Goal: Information Seeking & Learning: Compare options

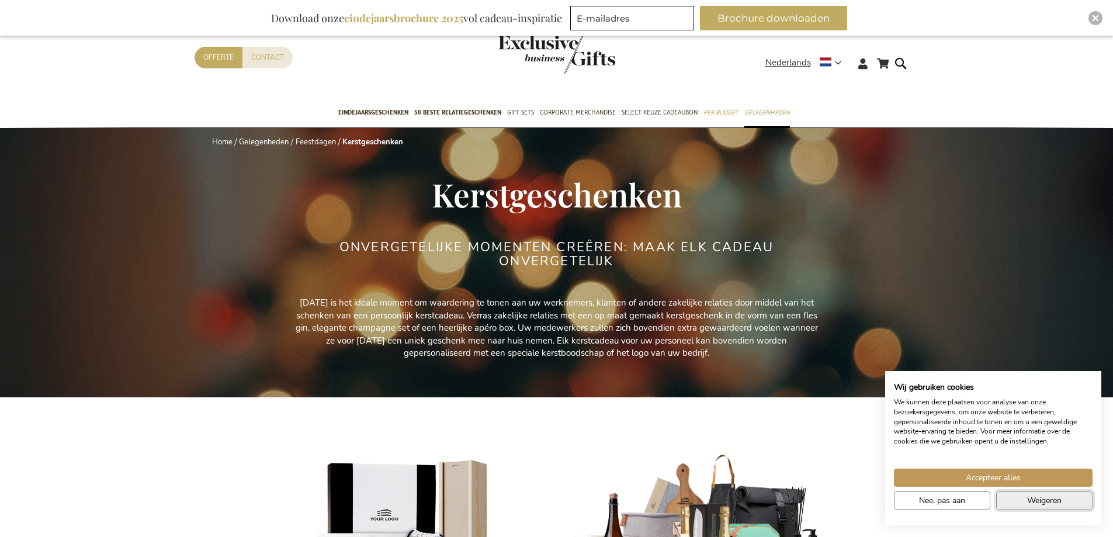
click at [1058, 499] on span "Weigeren" at bounding box center [1044, 500] width 34 height 12
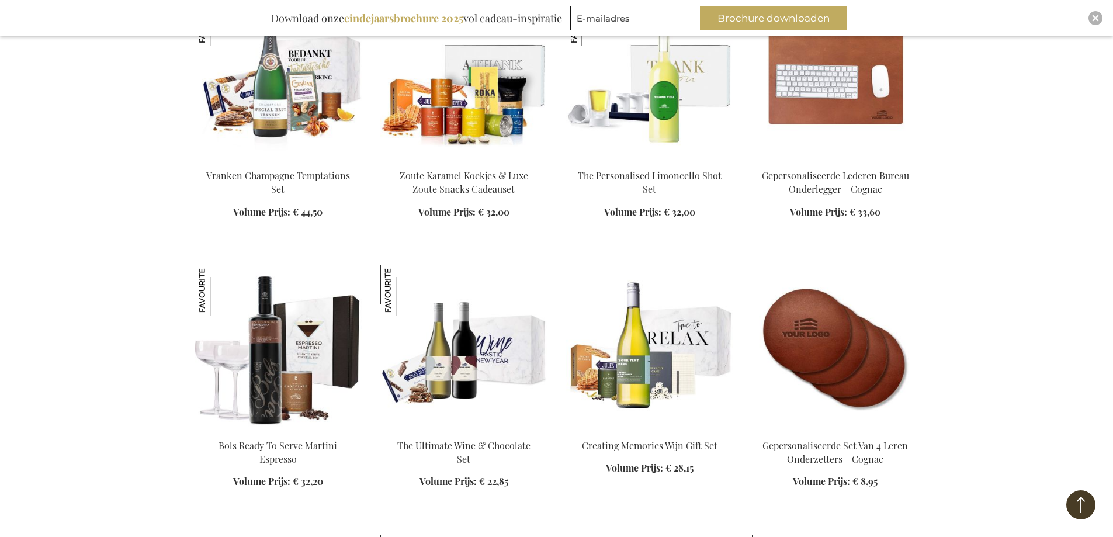
scroll to position [1636, 0]
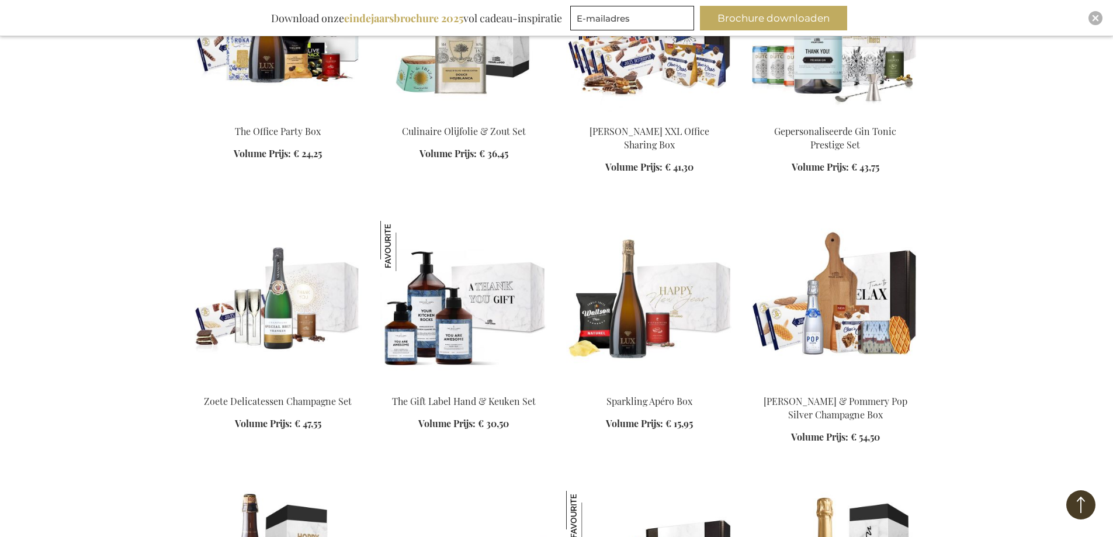
scroll to position [2221, 0]
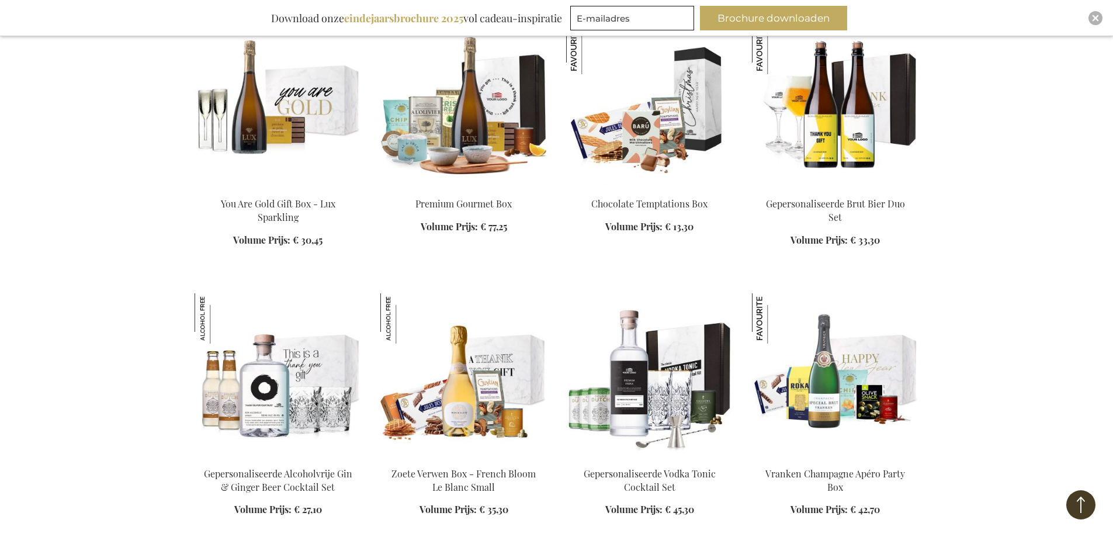
scroll to position [3039, 0]
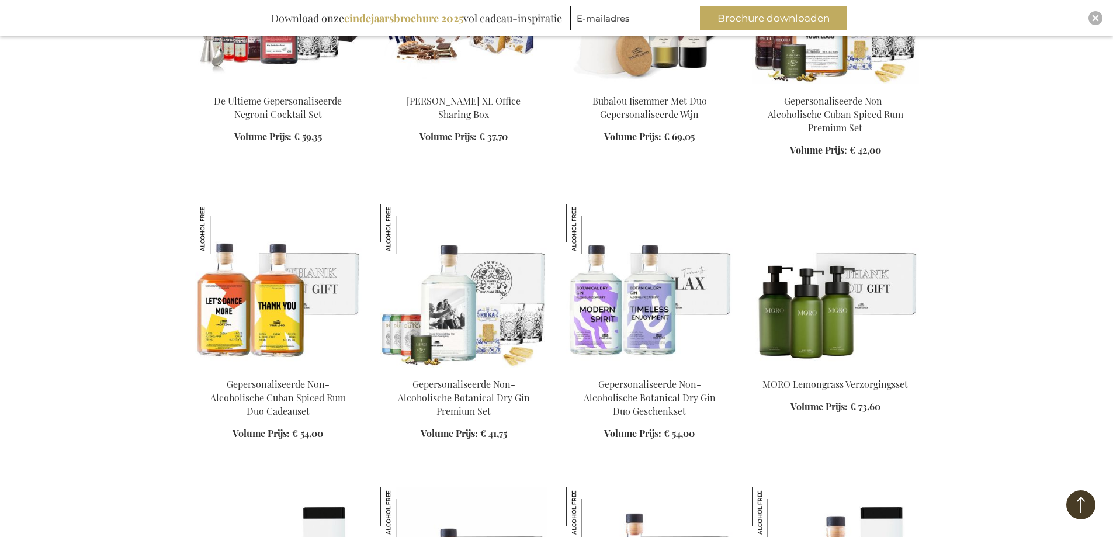
scroll to position [3916, 0]
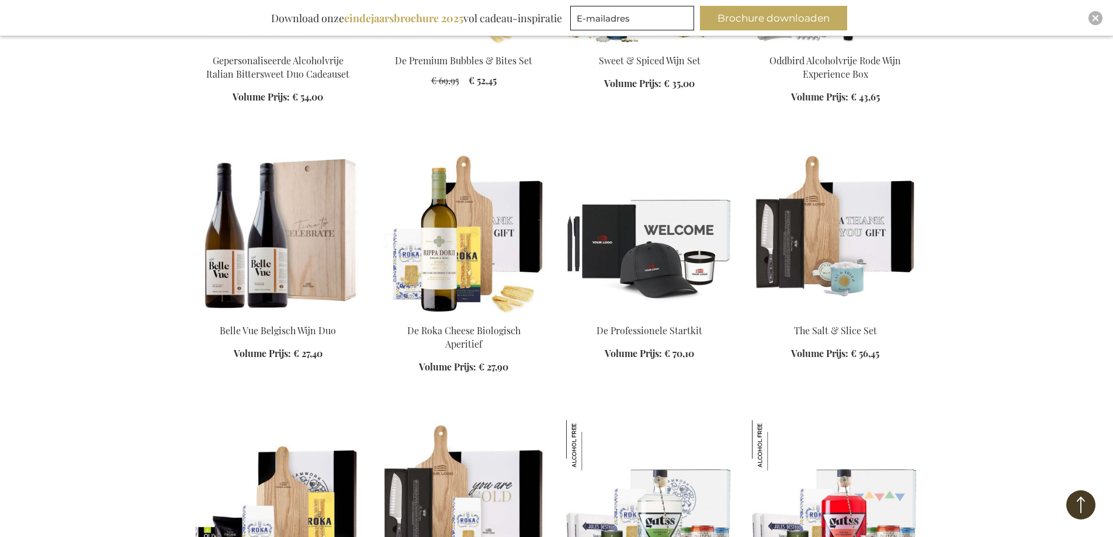
scroll to position [4617, 0]
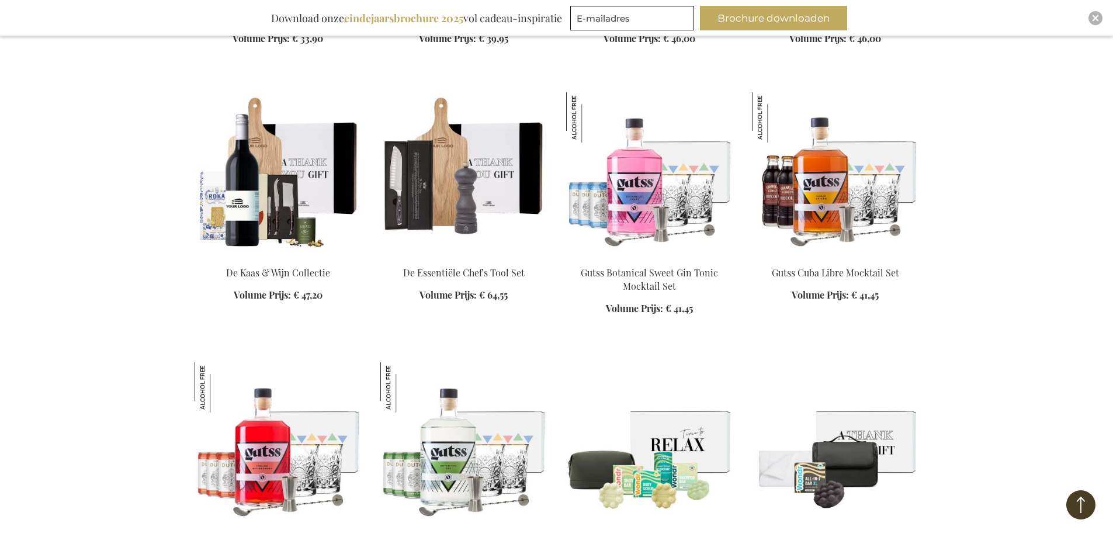
scroll to position [5435, 0]
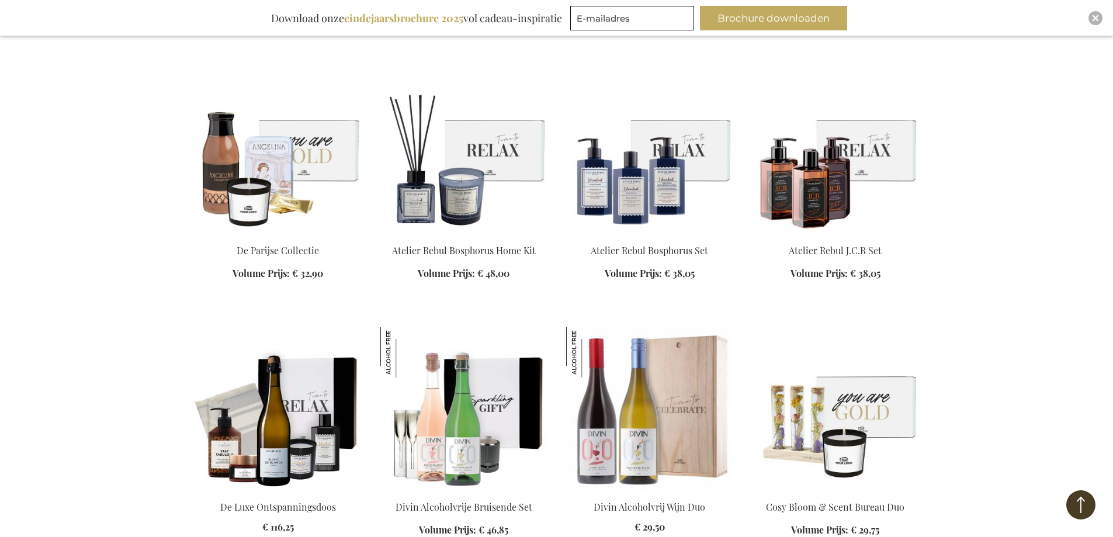
scroll to position [5961, 0]
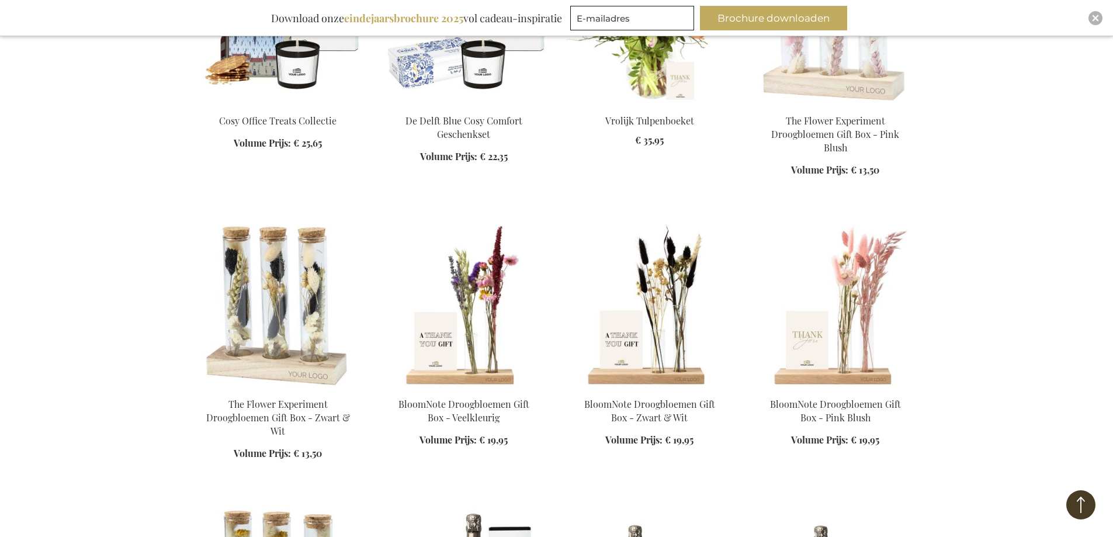
scroll to position [6663, 0]
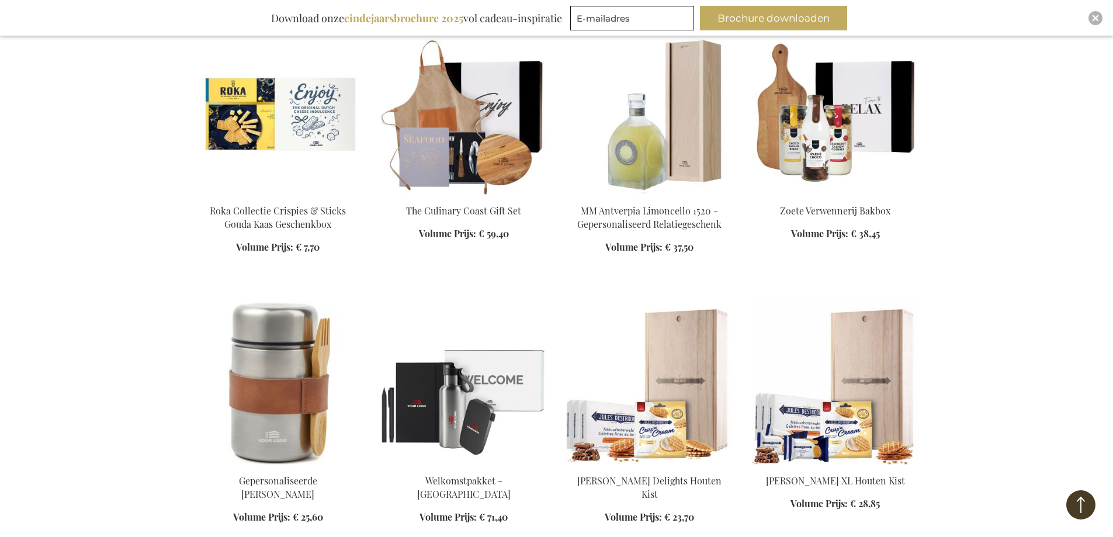
scroll to position [7539, 0]
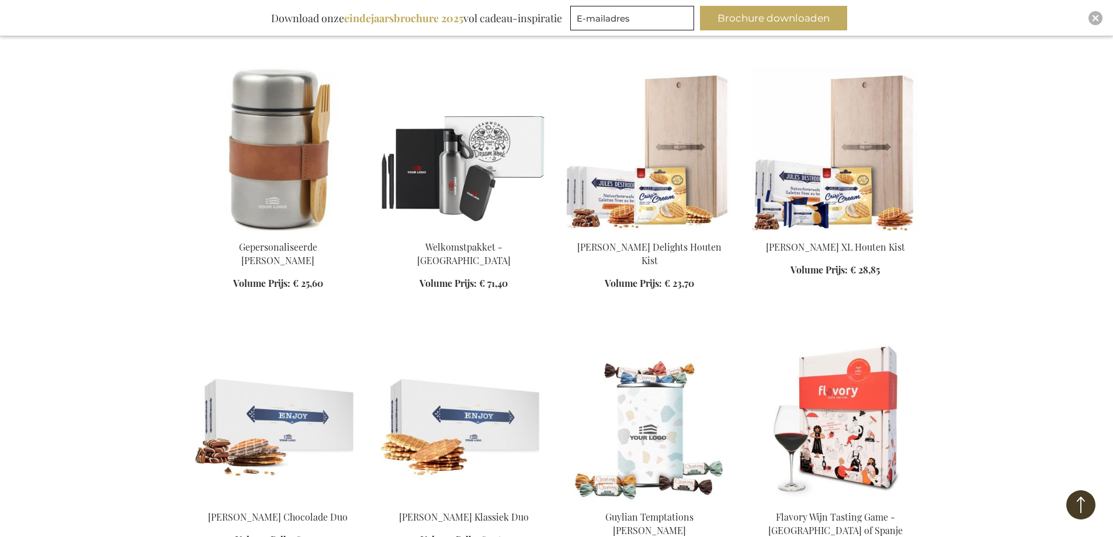
click at [470, 150] on img at bounding box center [463, 149] width 167 height 164
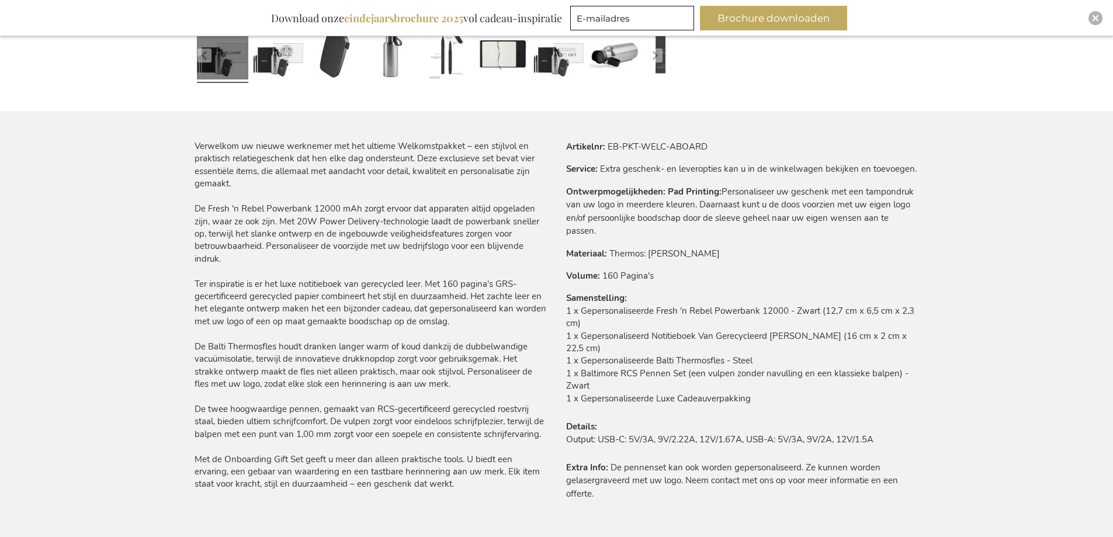
scroll to position [468, 0]
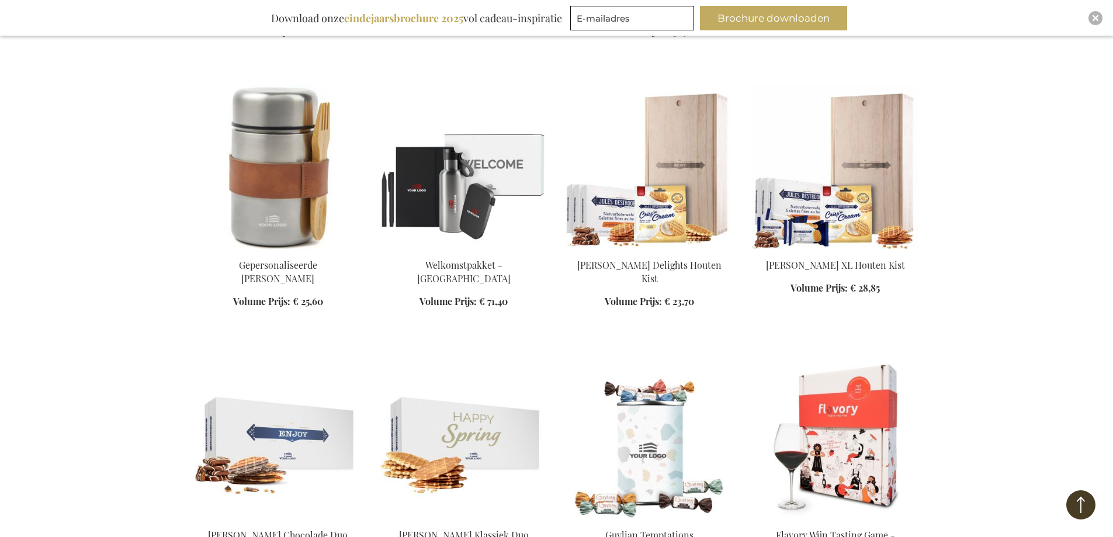
scroll to position [1362, 0]
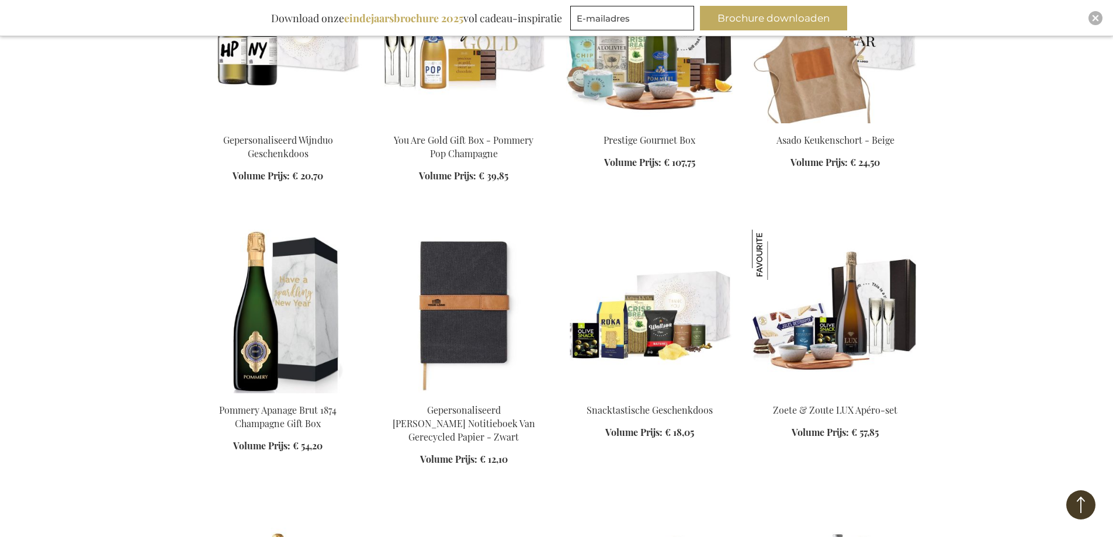
scroll to position [2297, 0]
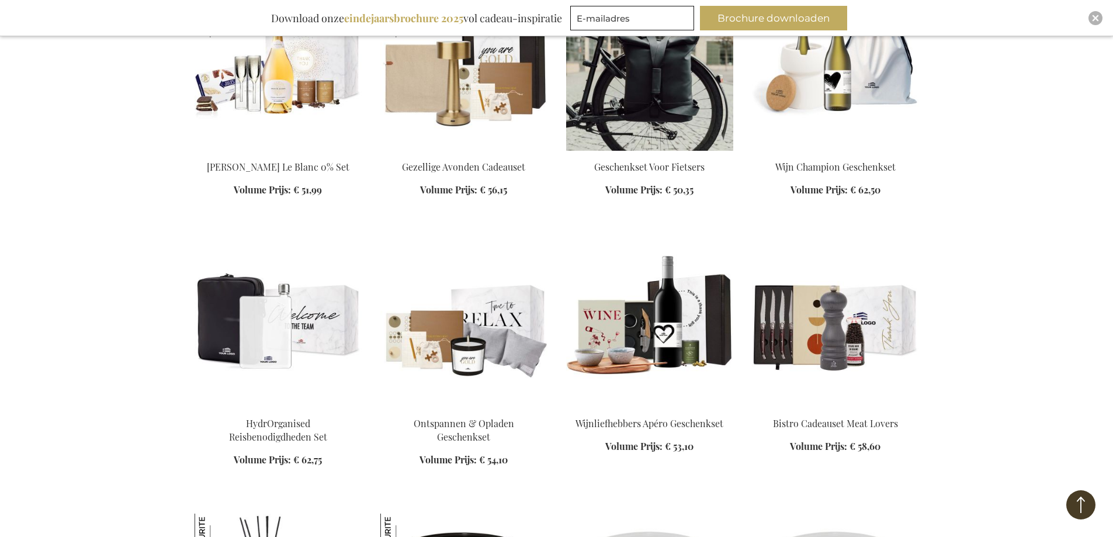
scroll to position [2882, 0]
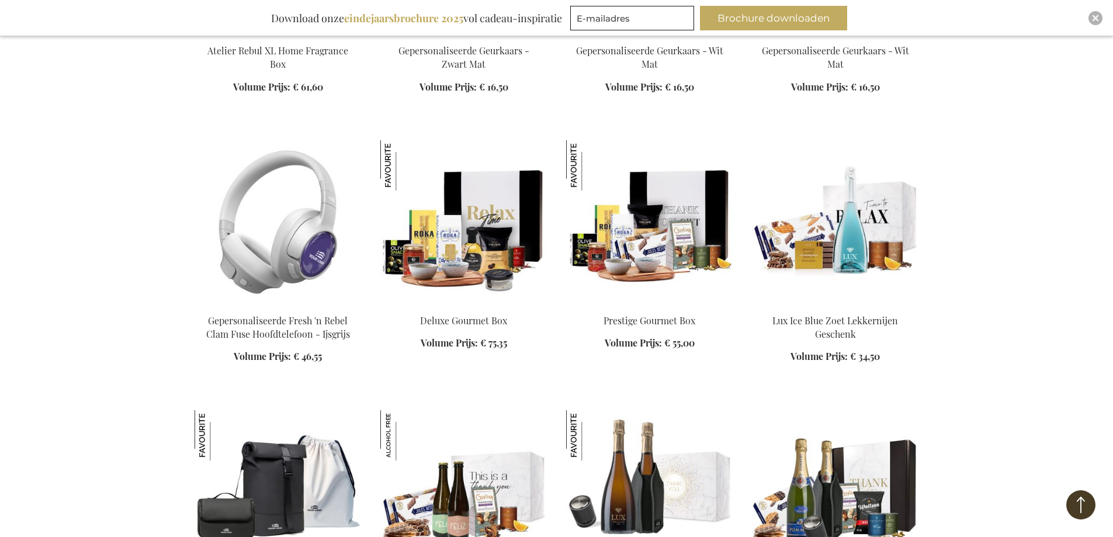
scroll to position [3408, 0]
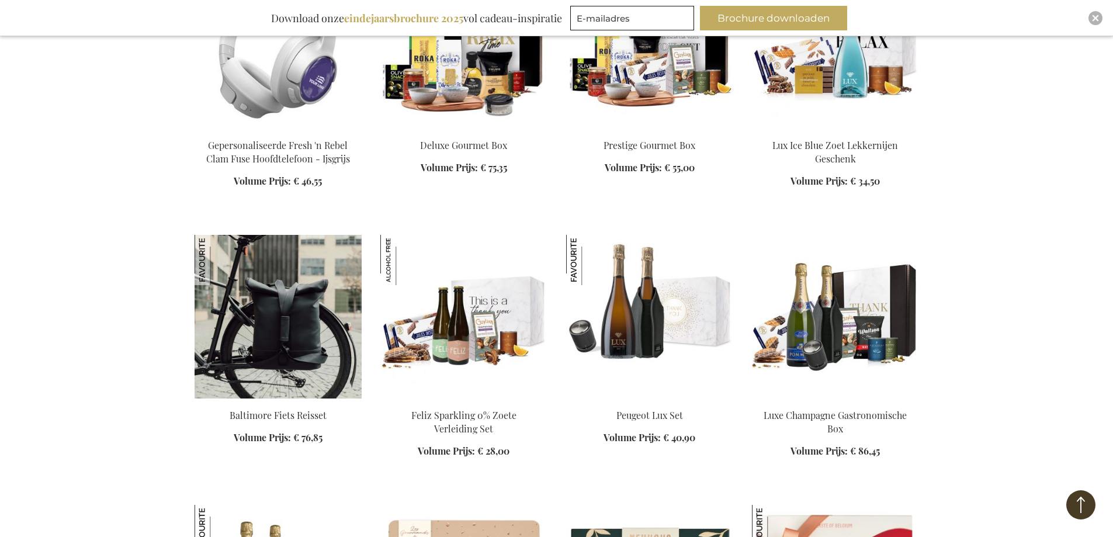
click at [256, 285] on img at bounding box center [278, 317] width 167 height 164
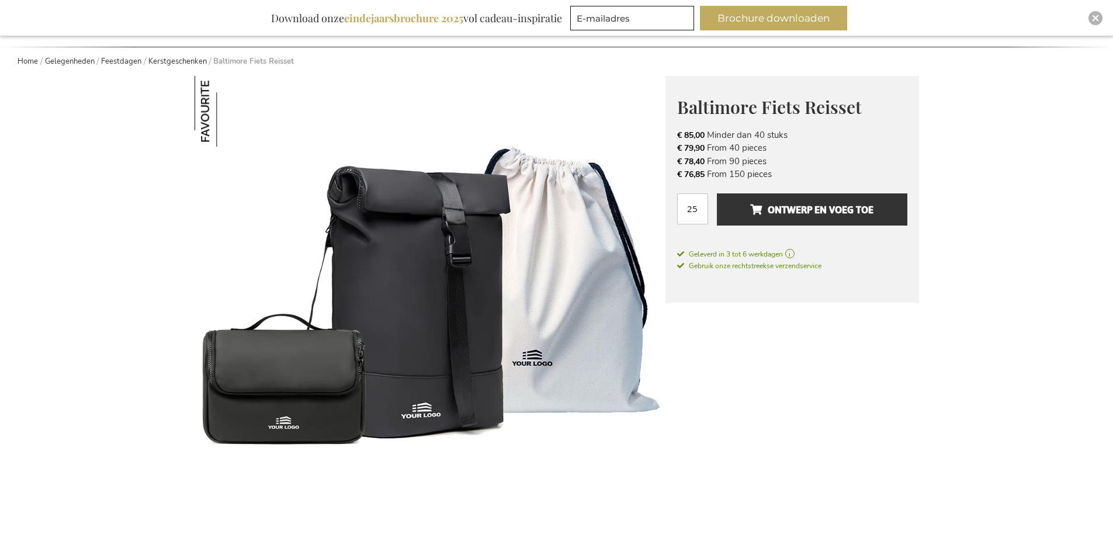
scroll to position [292, 0]
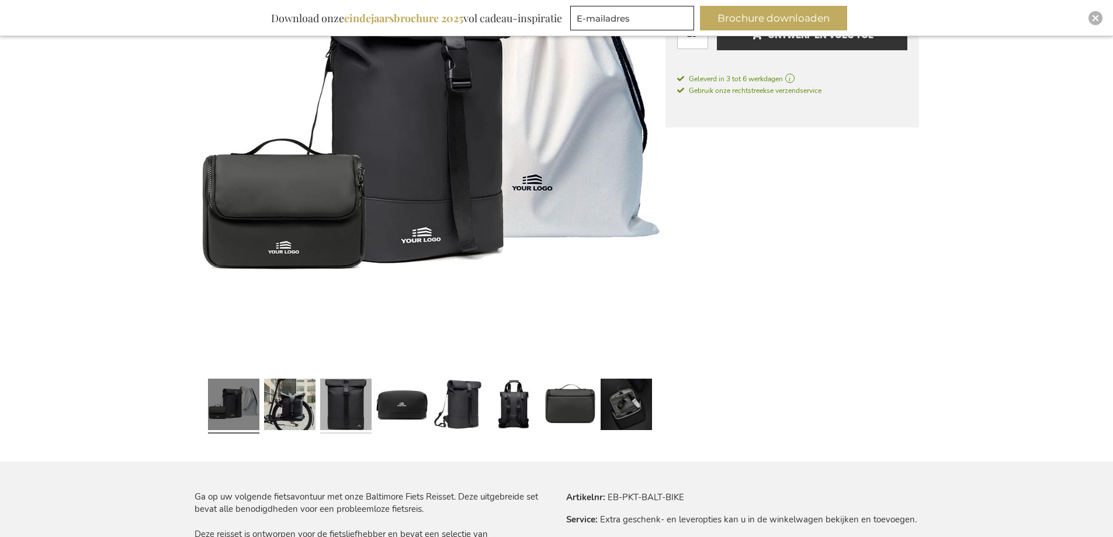
click at [325, 397] on link at bounding box center [345, 406] width 51 height 64
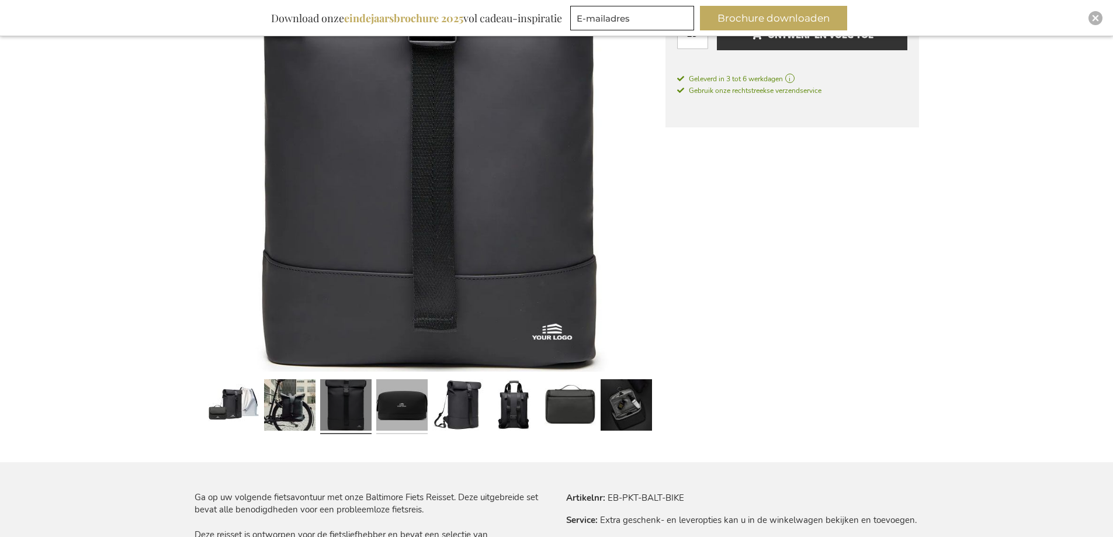
click at [403, 397] on link at bounding box center [401, 407] width 51 height 64
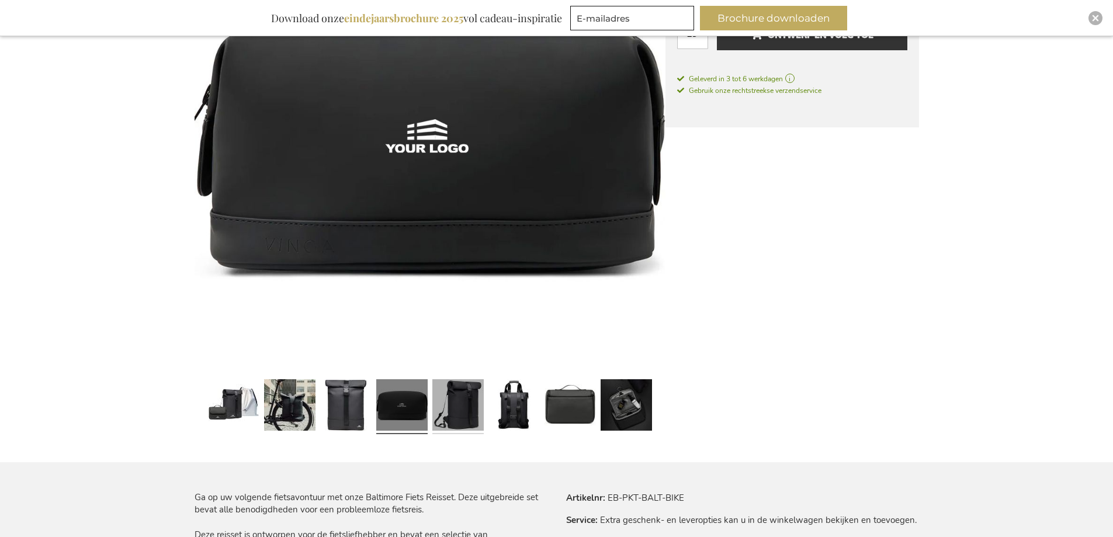
click at [445, 397] on link at bounding box center [457, 407] width 51 height 64
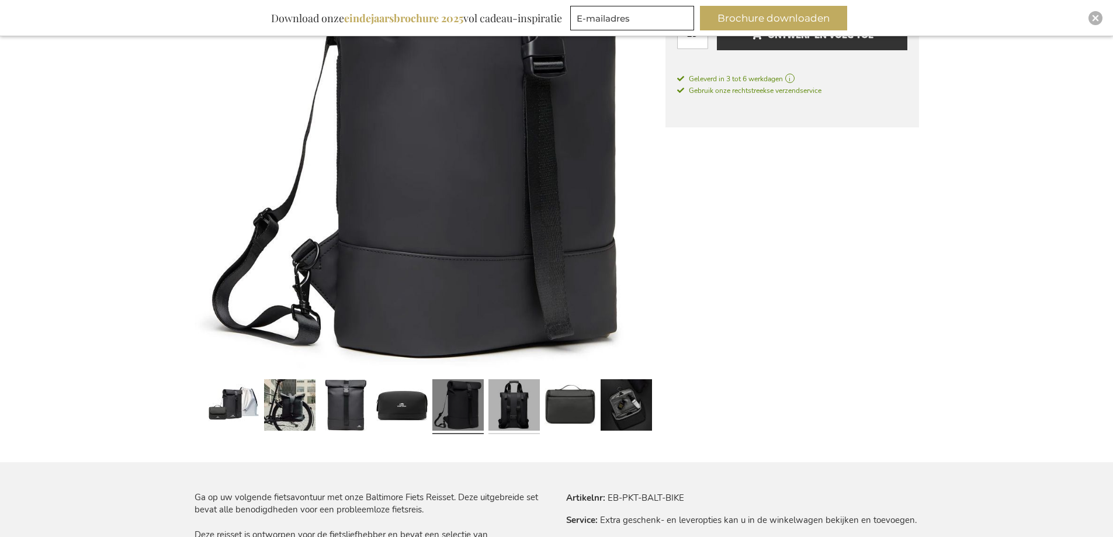
click at [533, 411] on link at bounding box center [514, 407] width 51 height 64
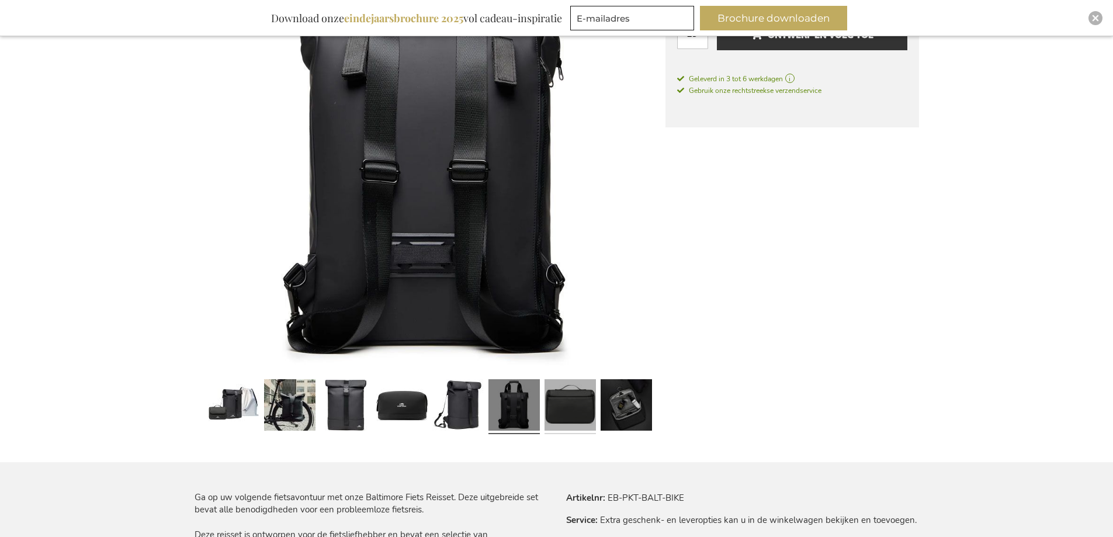
click at [566, 413] on link at bounding box center [570, 407] width 51 height 64
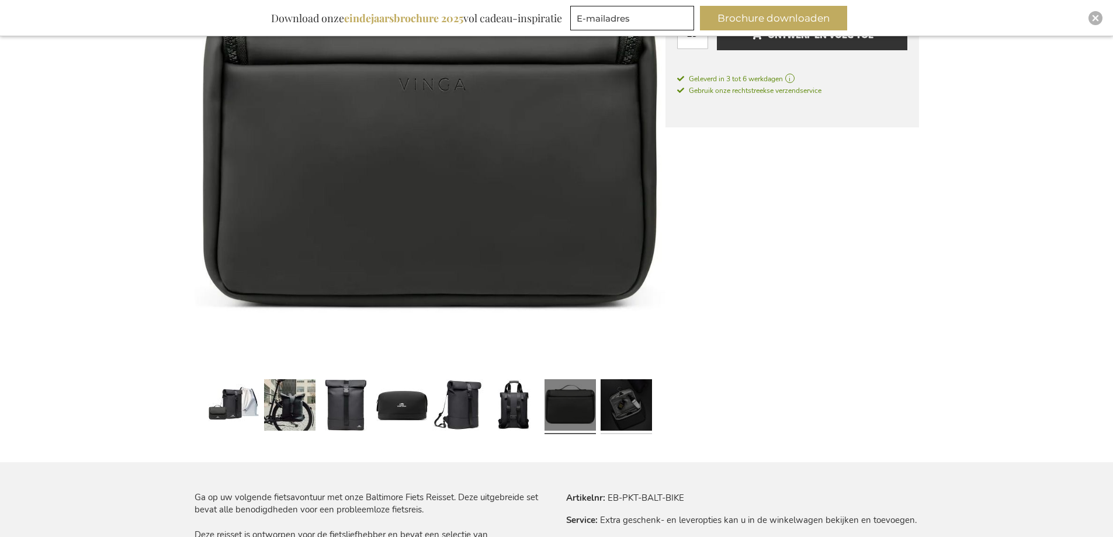
click at [627, 404] on link at bounding box center [626, 407] width 51 height 64
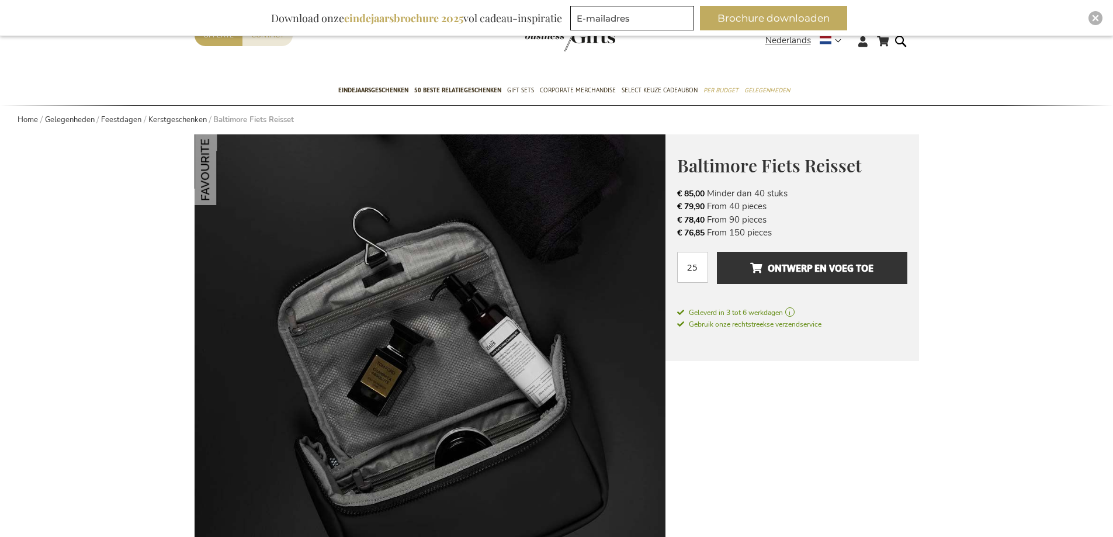
scroll to position [0, 0]
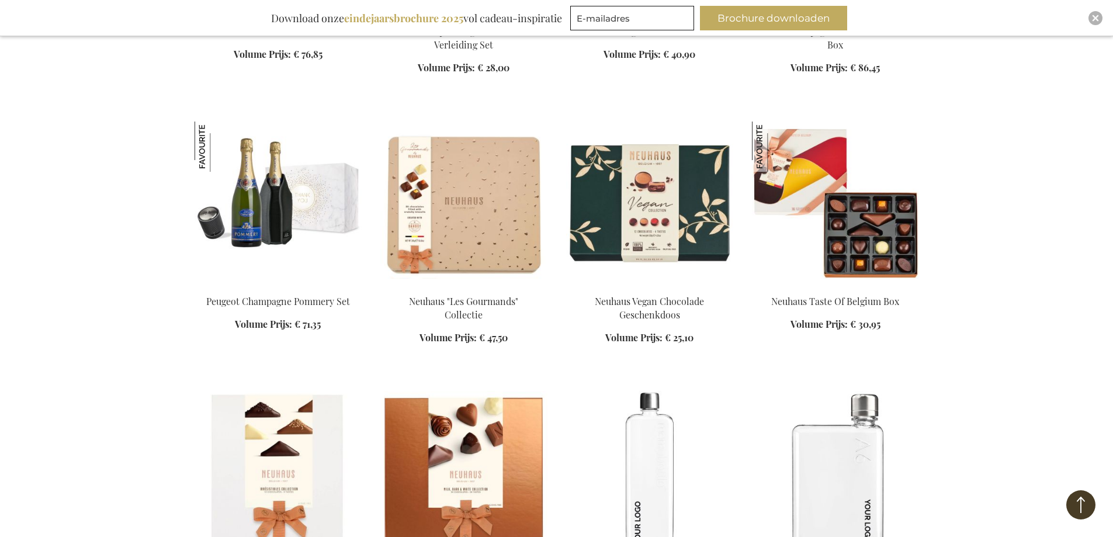
scroll to position [1596, 0]
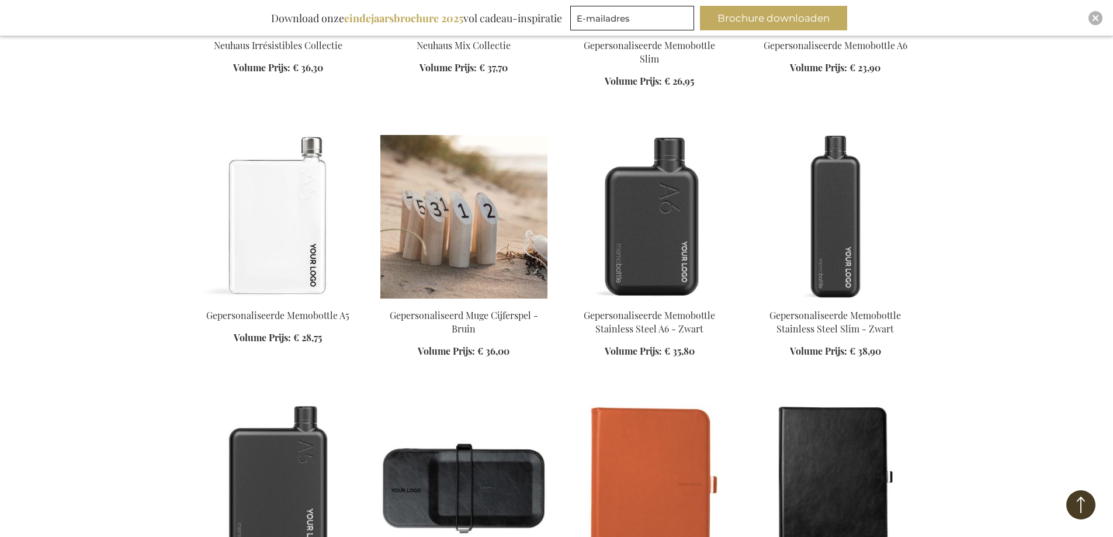
scroll to position [2181, 0]
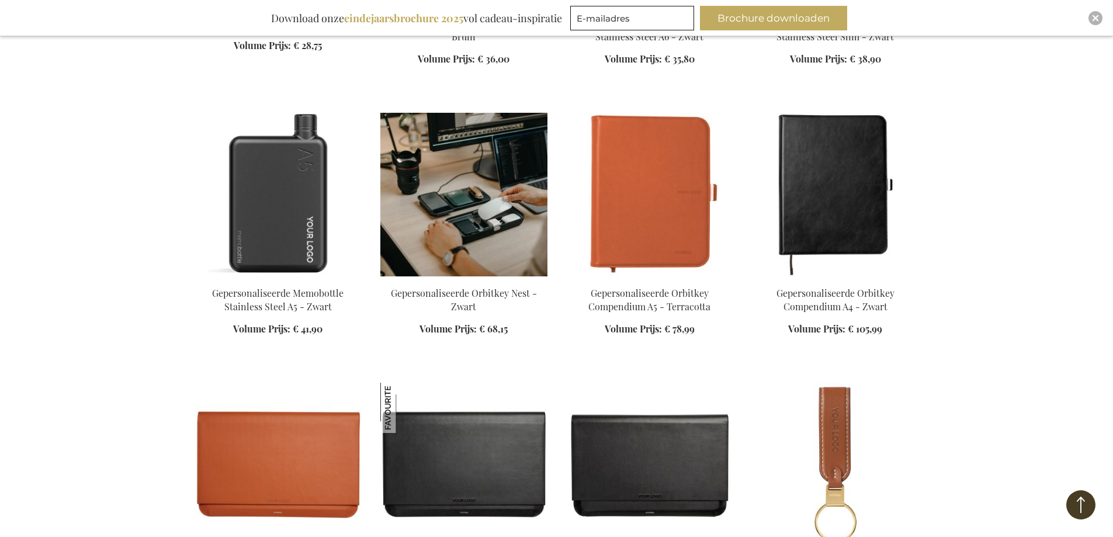
click at [479, 206] on img at bounding box center [463, 195] width 167 height 164
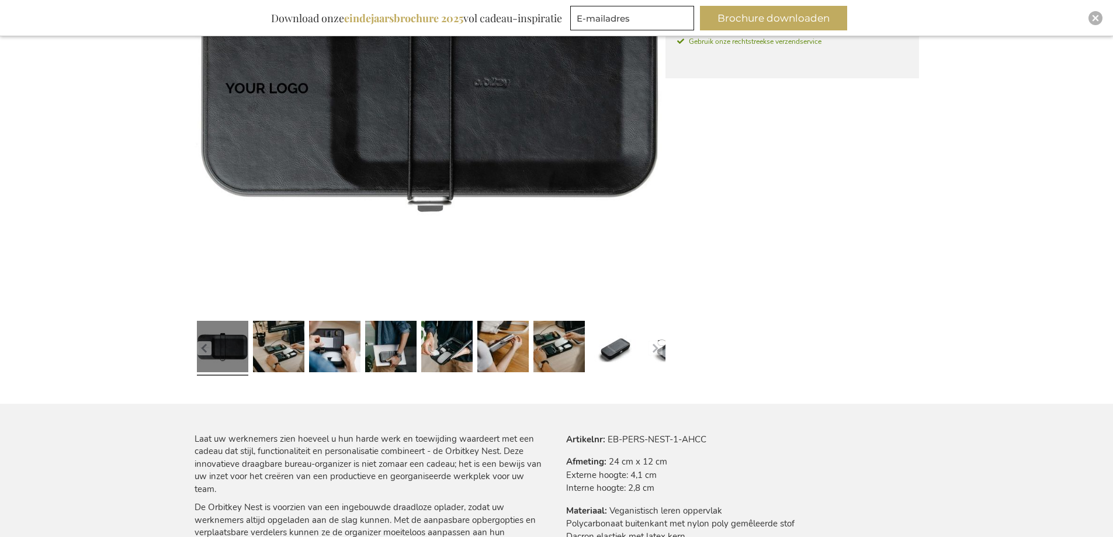
scroll to position [468, 0]
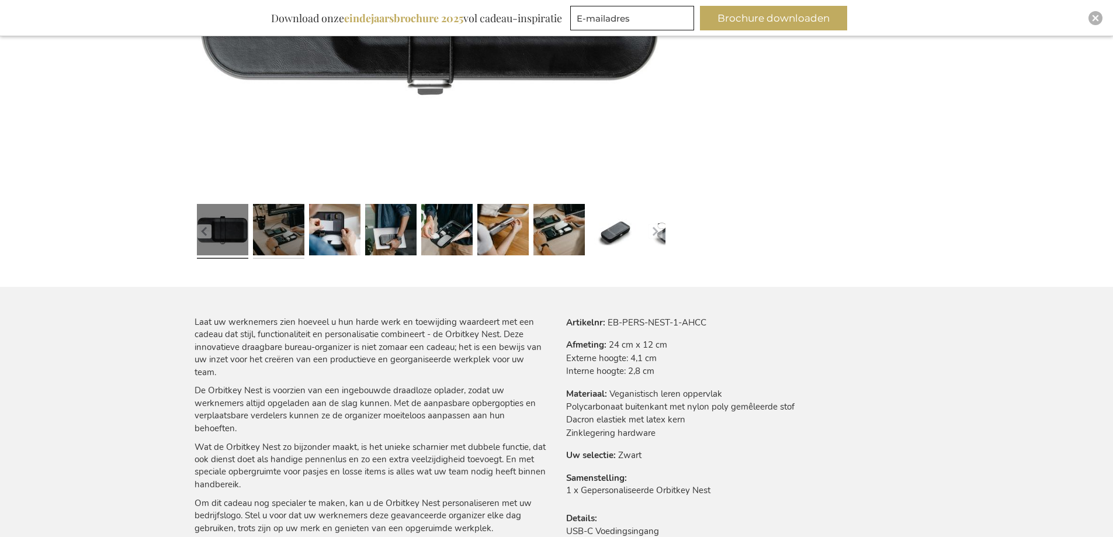
click at [283, 229] on link at bounding box center [278, 231] width 51 height 64
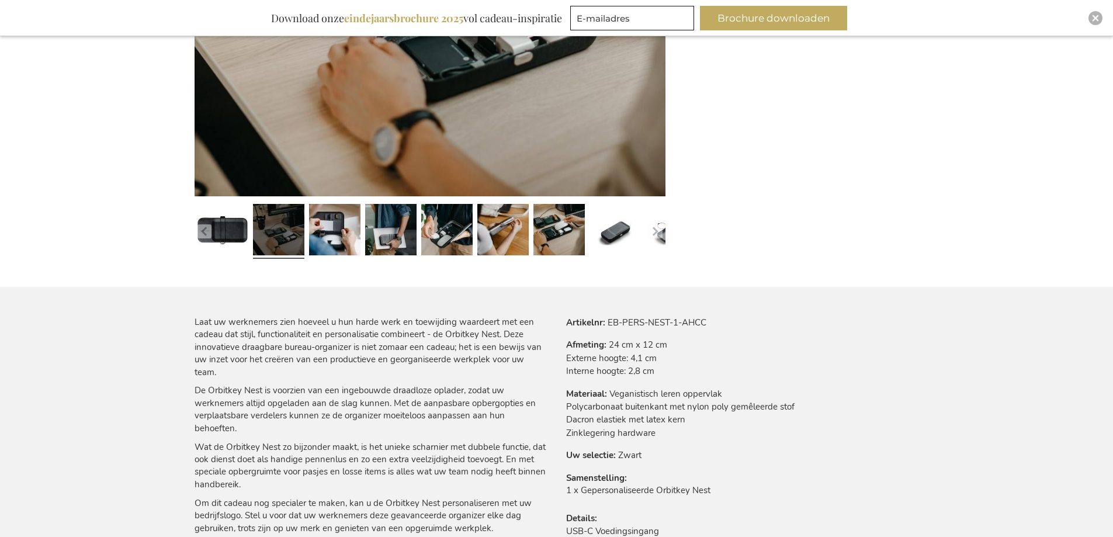
scroll to position [351, 0]
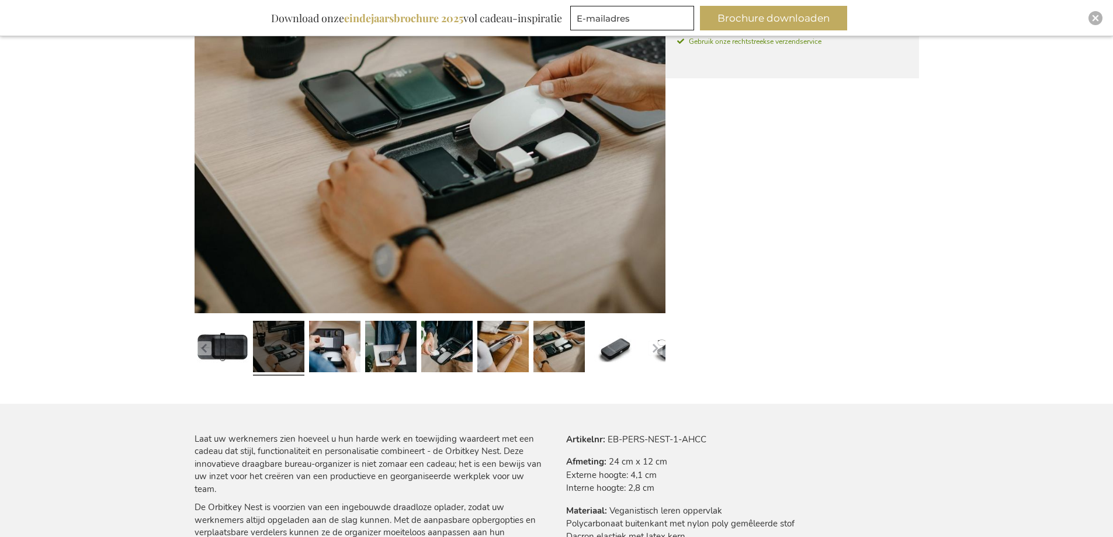
click at [339, 275] on img at bounding box center [430, 77] width 471 height 471
click at [329, 337] on link at bounding box center [334, 348] width 51 height 64
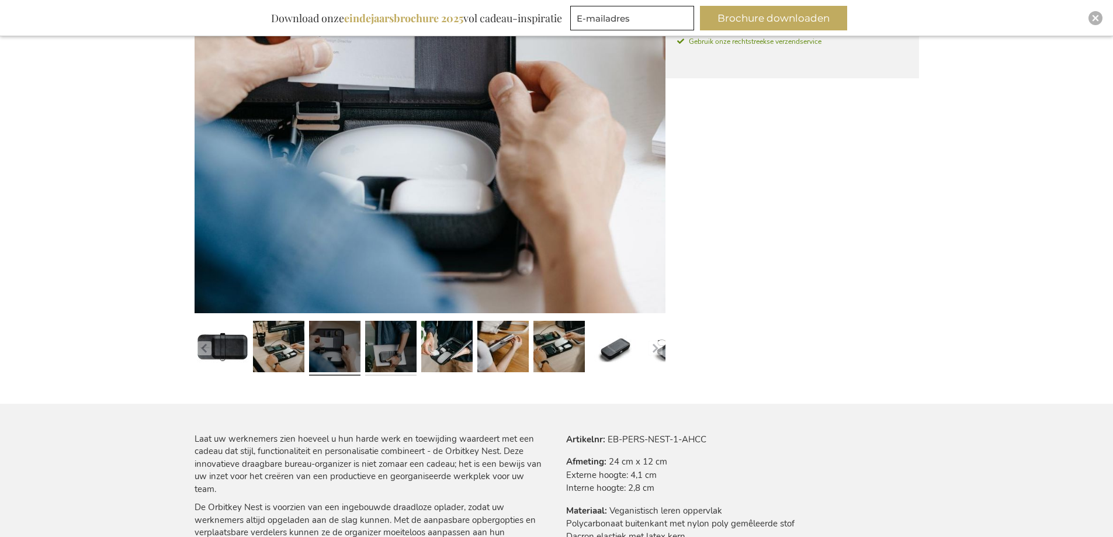
click at [380, 344] on link at bounding box center [390, 348] width 51 height 64
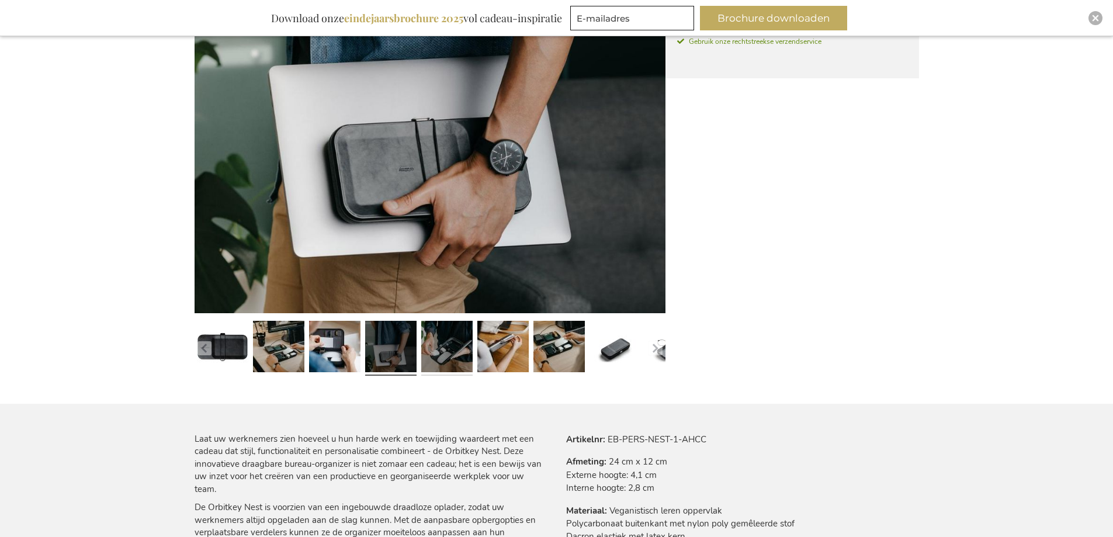
click at [428, 348] on link at bounding box center [446, 348] width 51 height 64
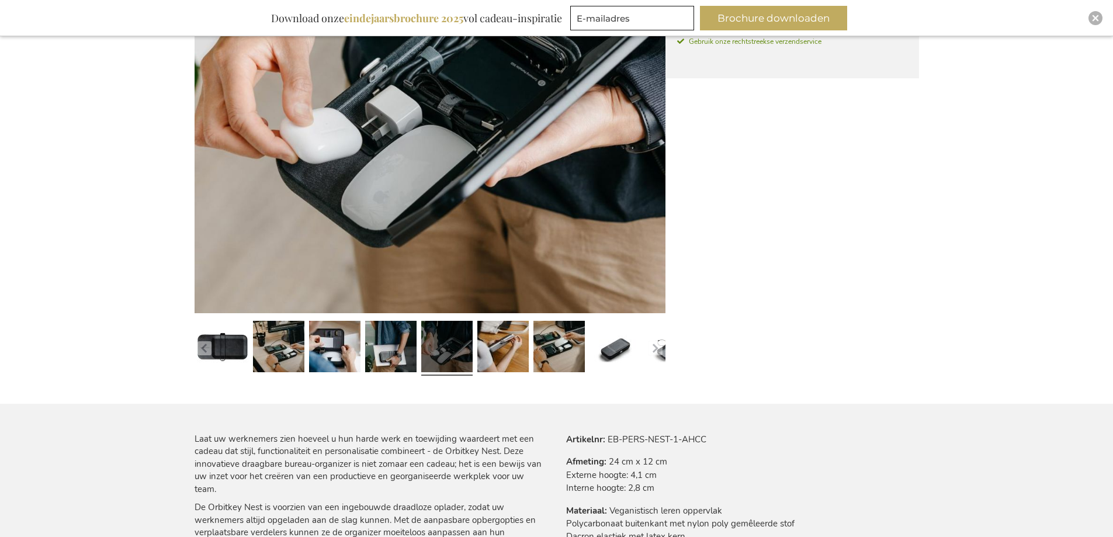
click at [450, 350] on link at bounding box center [446, 348] width 51 height 64
click at [513, 352] on link at bounding box center [503, 348] width 51 height 64
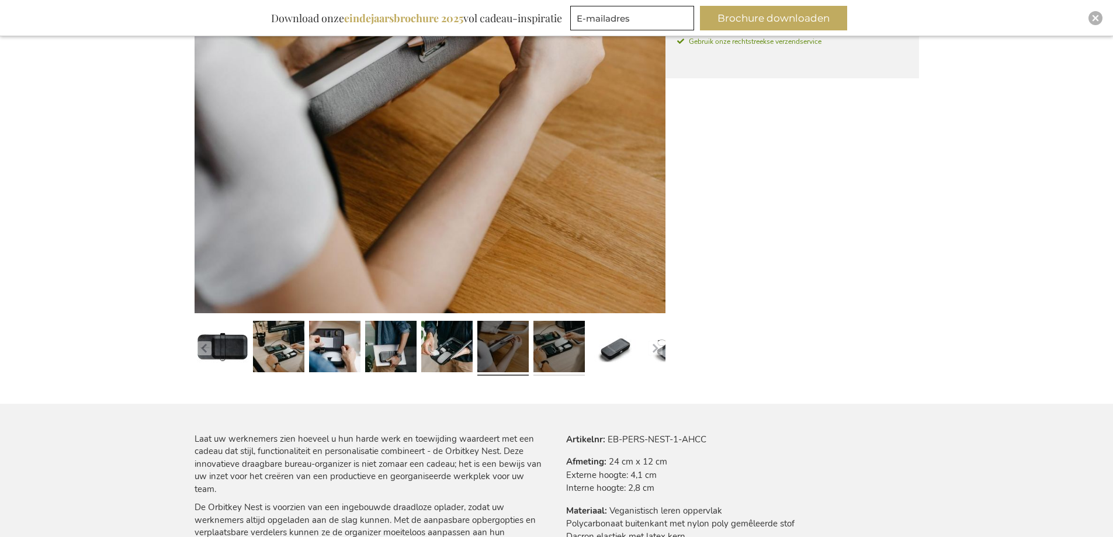
click at [579, 349] on link at bounding box center [559, 348] width 51 height 64
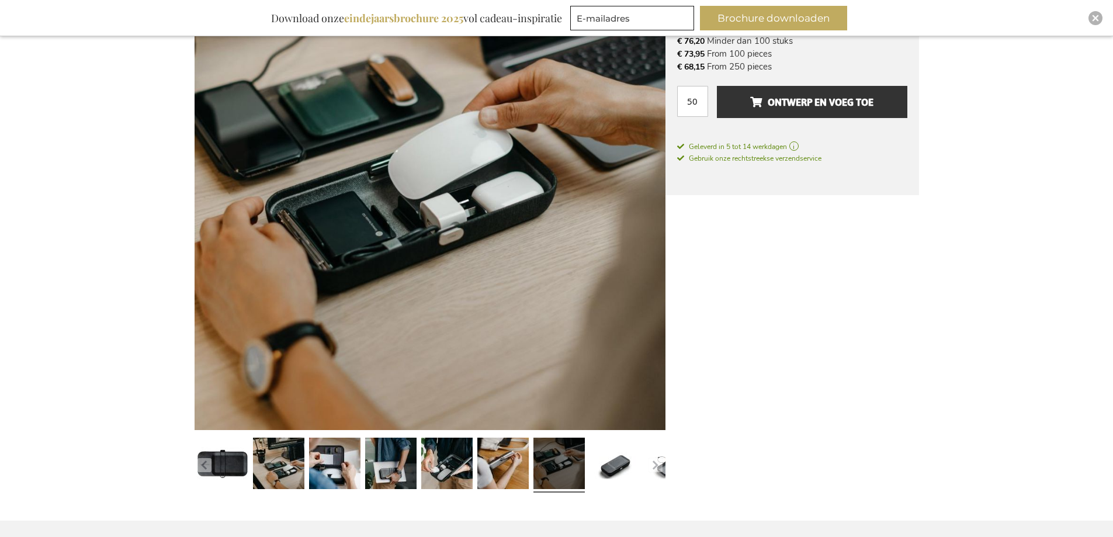
scroll to position [0, 0]
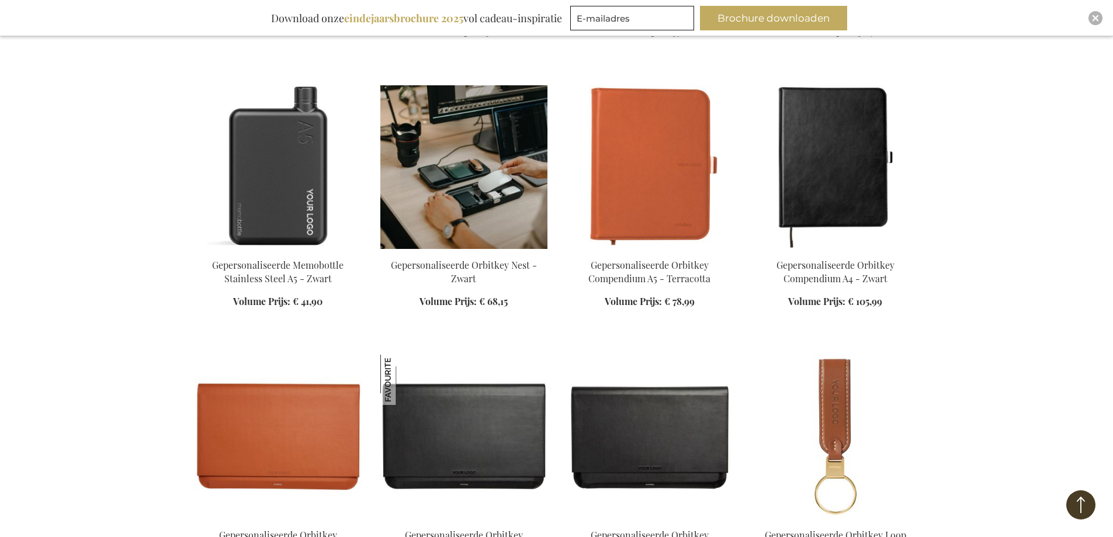
scroll to position [1515, 0]
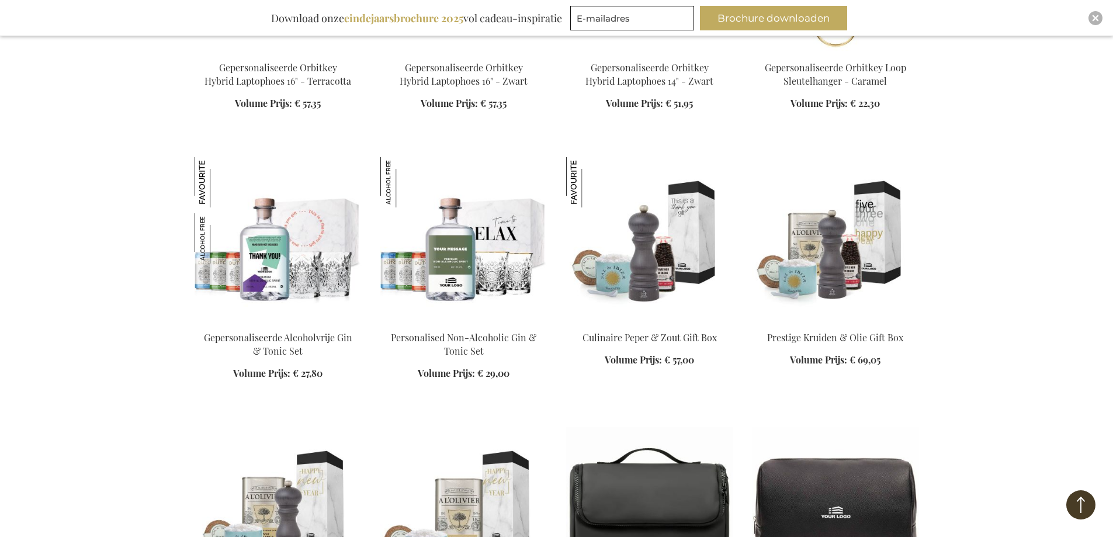
scroll to position [2042, 0]
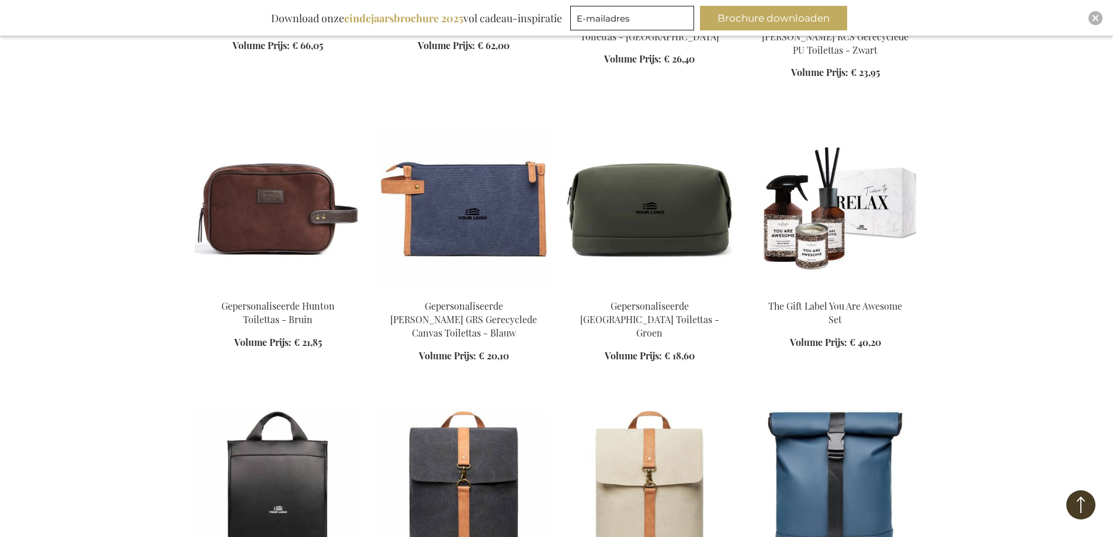
scroll to position [2743, 0]
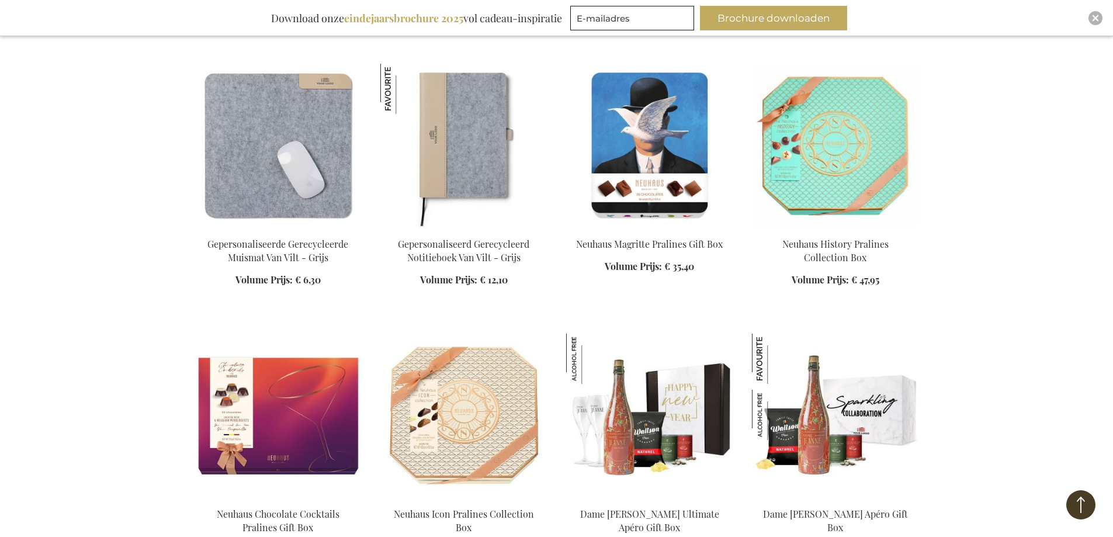
scroll to position [3678, 0]
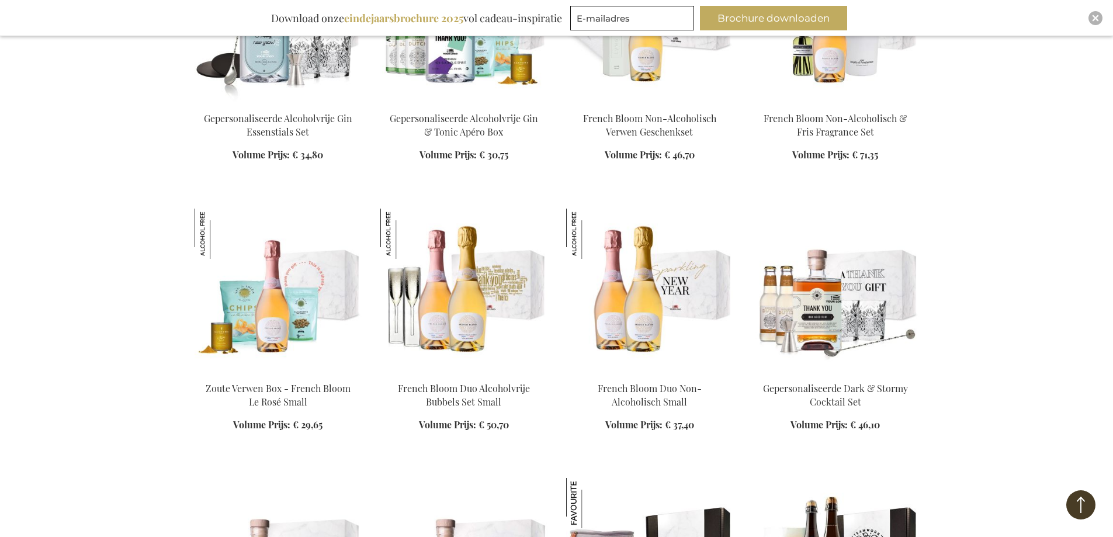
scroll to position [4788, 0]
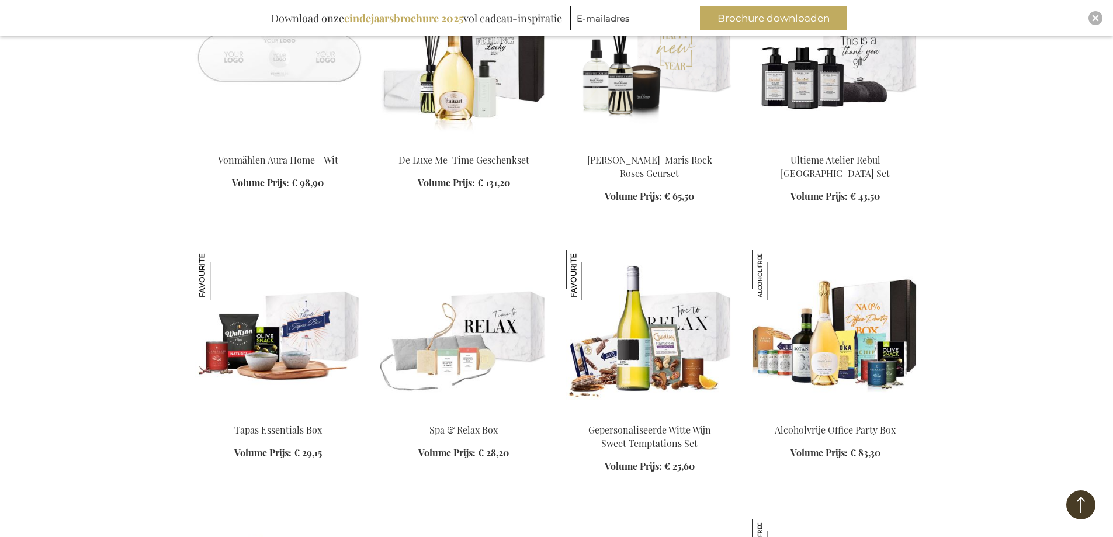
scroll to position [6366, 0]
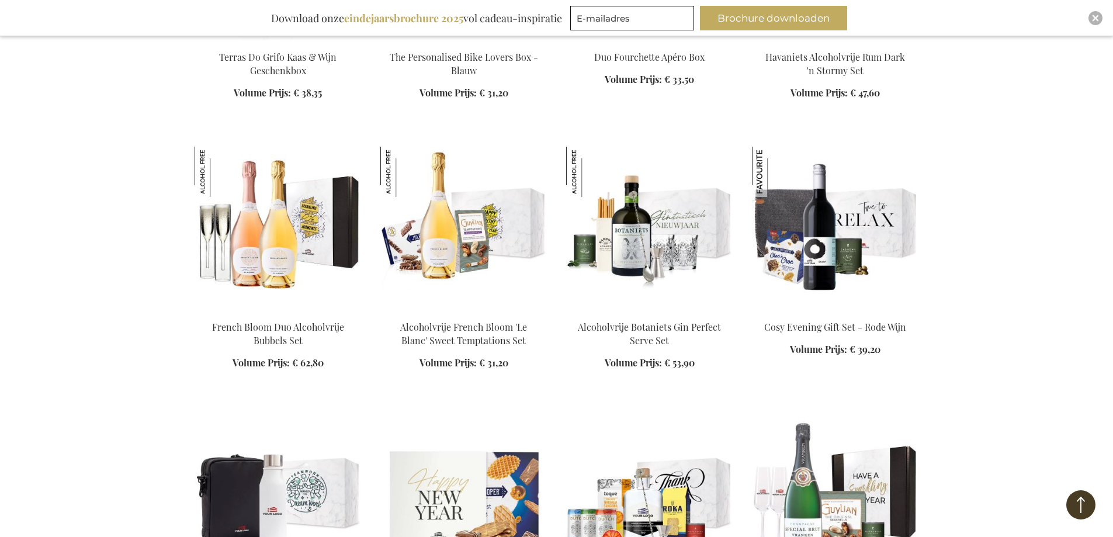
scroll to position [7009, 0]
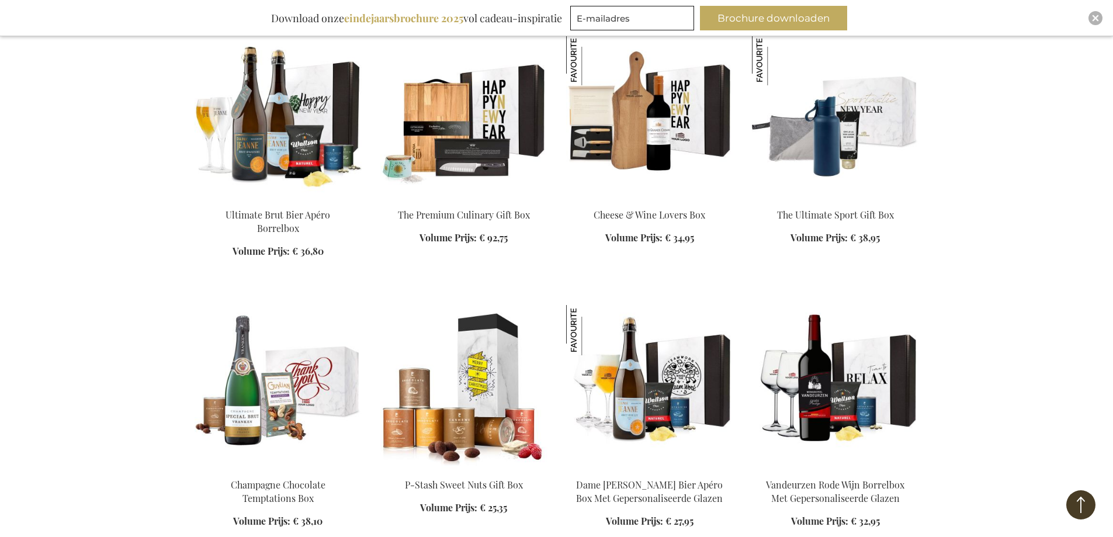
scroll to position [7886, 0]
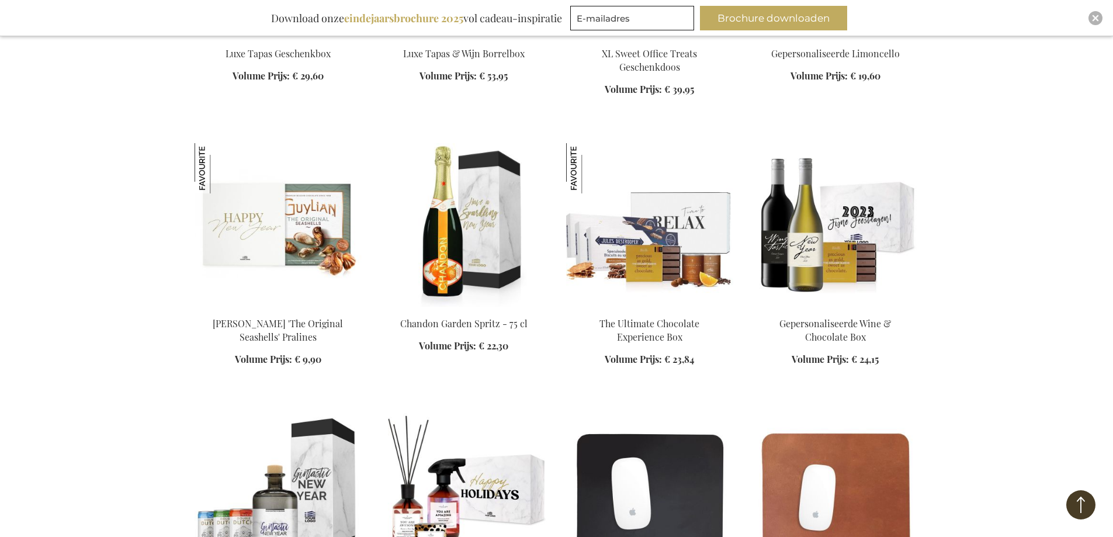
scroll to position [8704, 0]
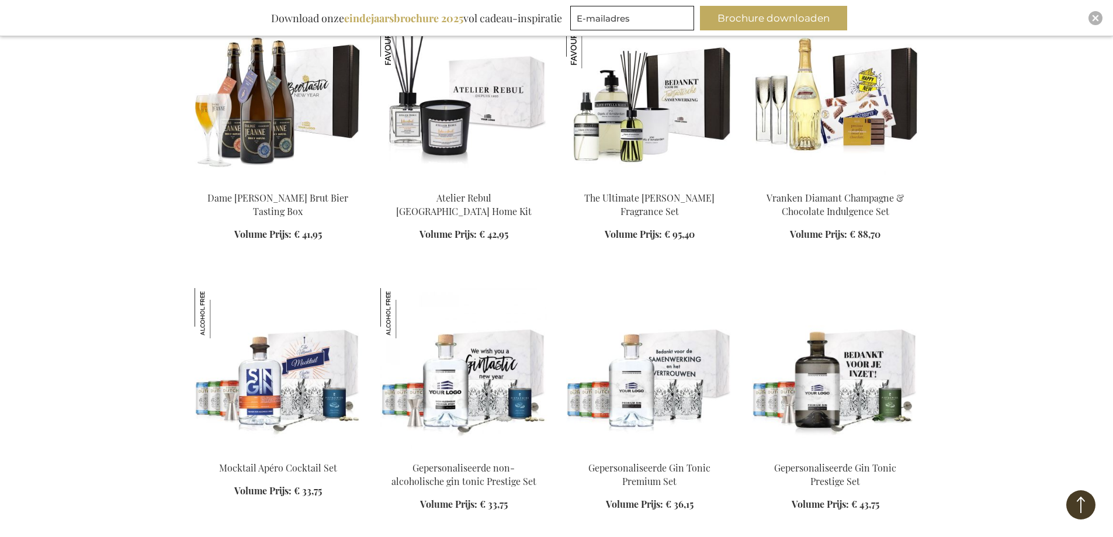
scroll to position [9639, 0]
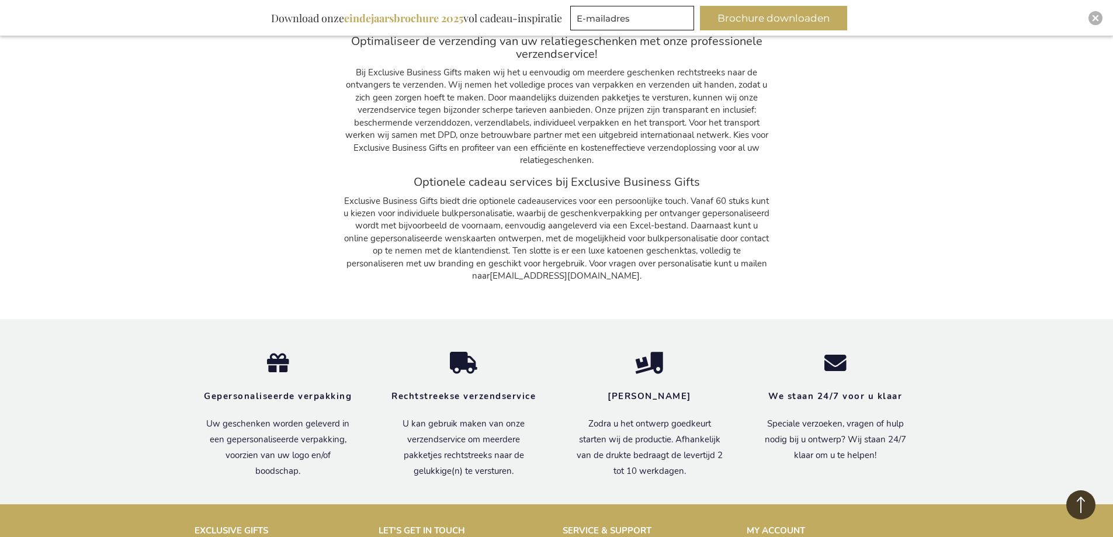
scroll to position [10982, 0]
